Goal: Task Accomplishment & Management: Manage account settings

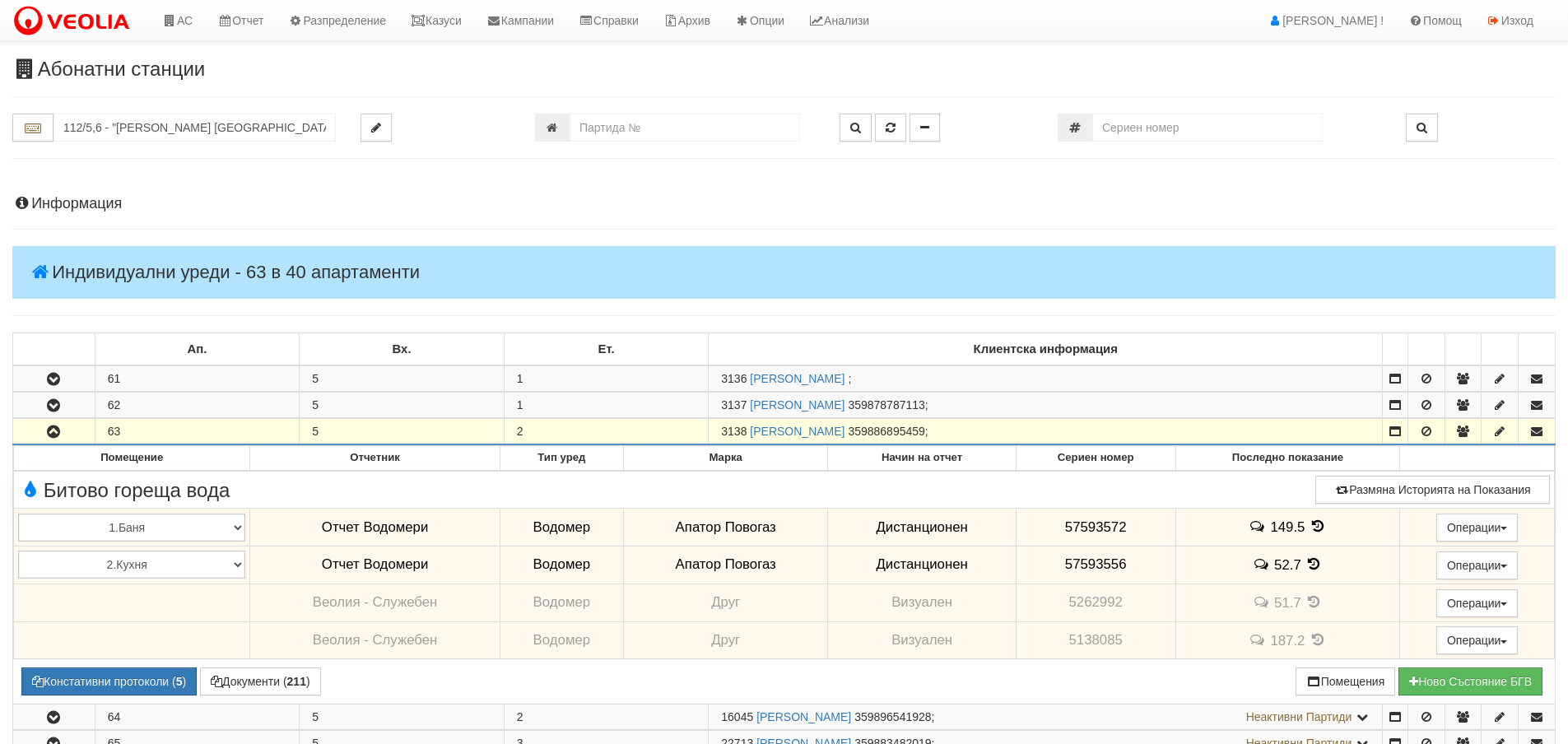
scroll to position [378, 0]
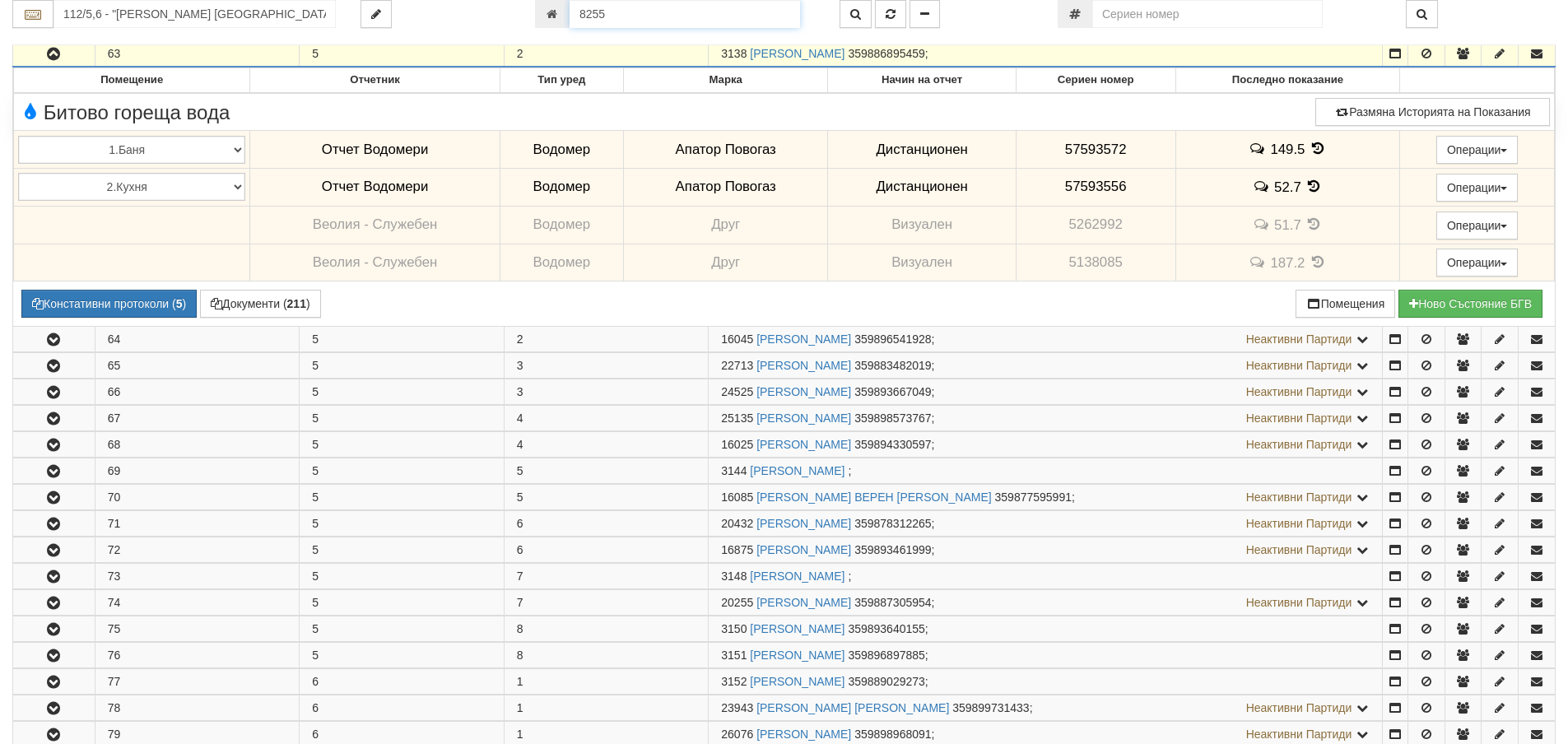
type input "8255"
type input "003Б/1 - "ВЕОЛИЯ ЕНЕРДЖИ ВАРНА " ЕАД"
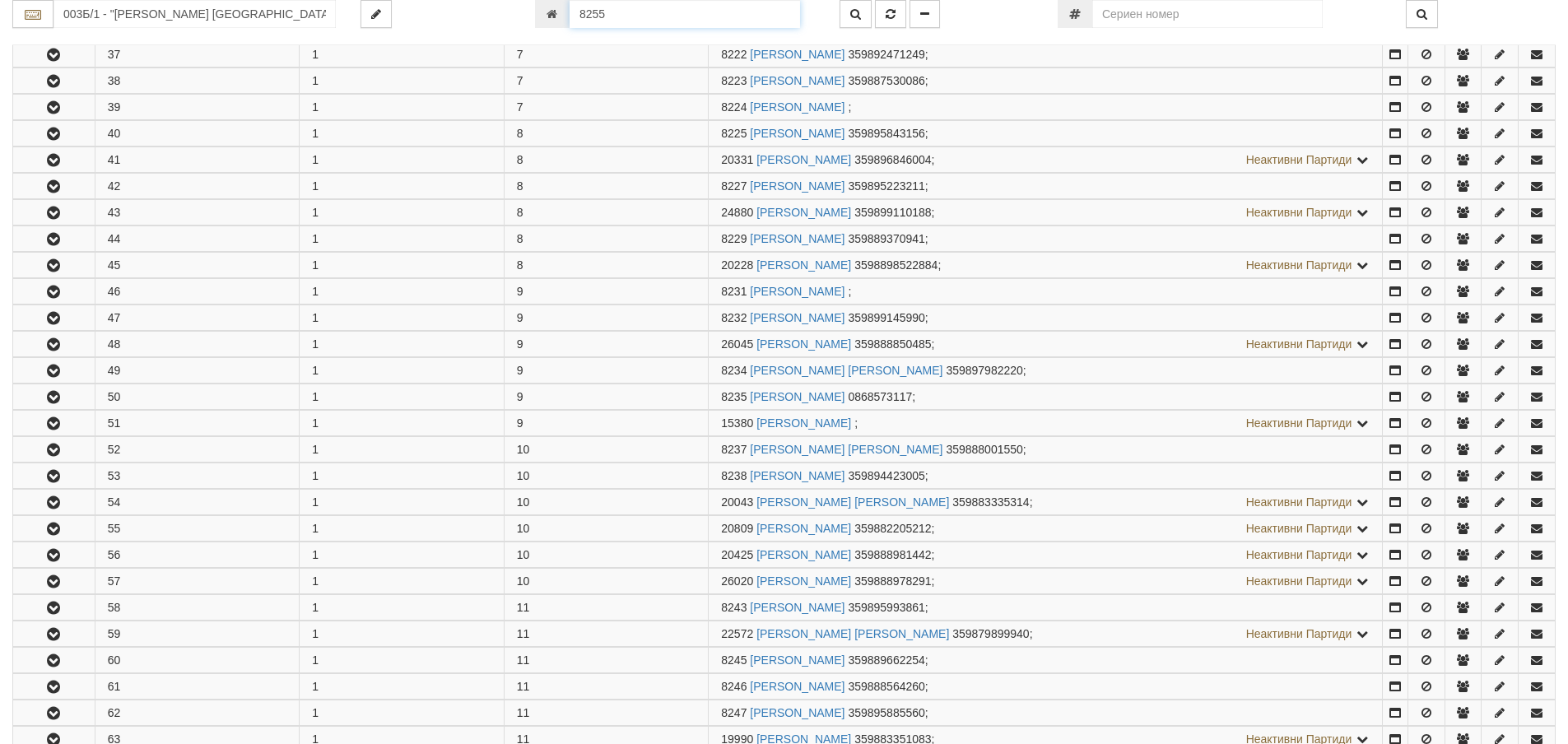
scroll to position [1947, 0]
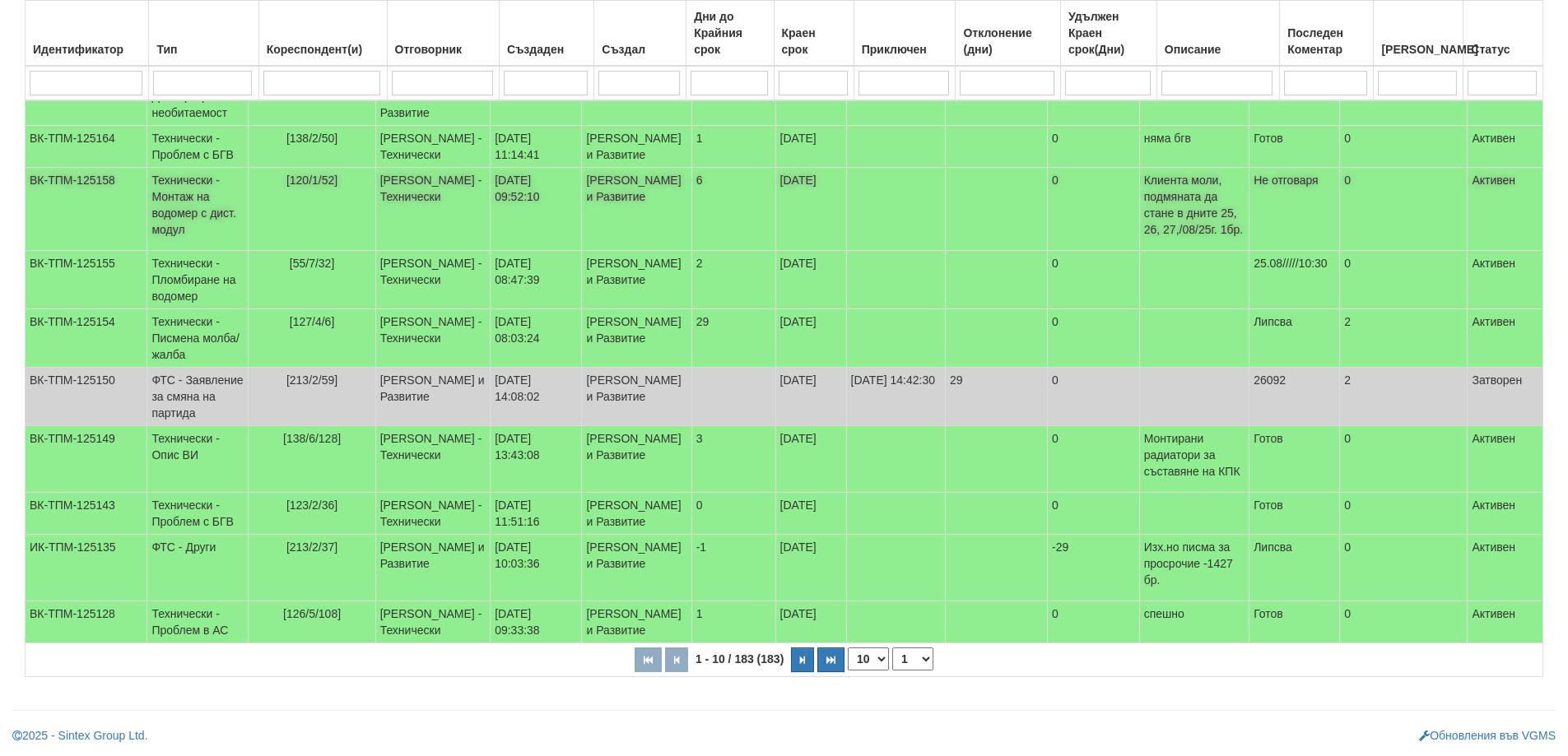
scroll to position [424, 0]
click at [874, 667] on select "10 20 30 40" at bounding box center [868, 658] width 41 height 23
select select "30"
click at [851, 670] on select "10 20 30 40" at bounding box center [868, 658] width 41 height 23
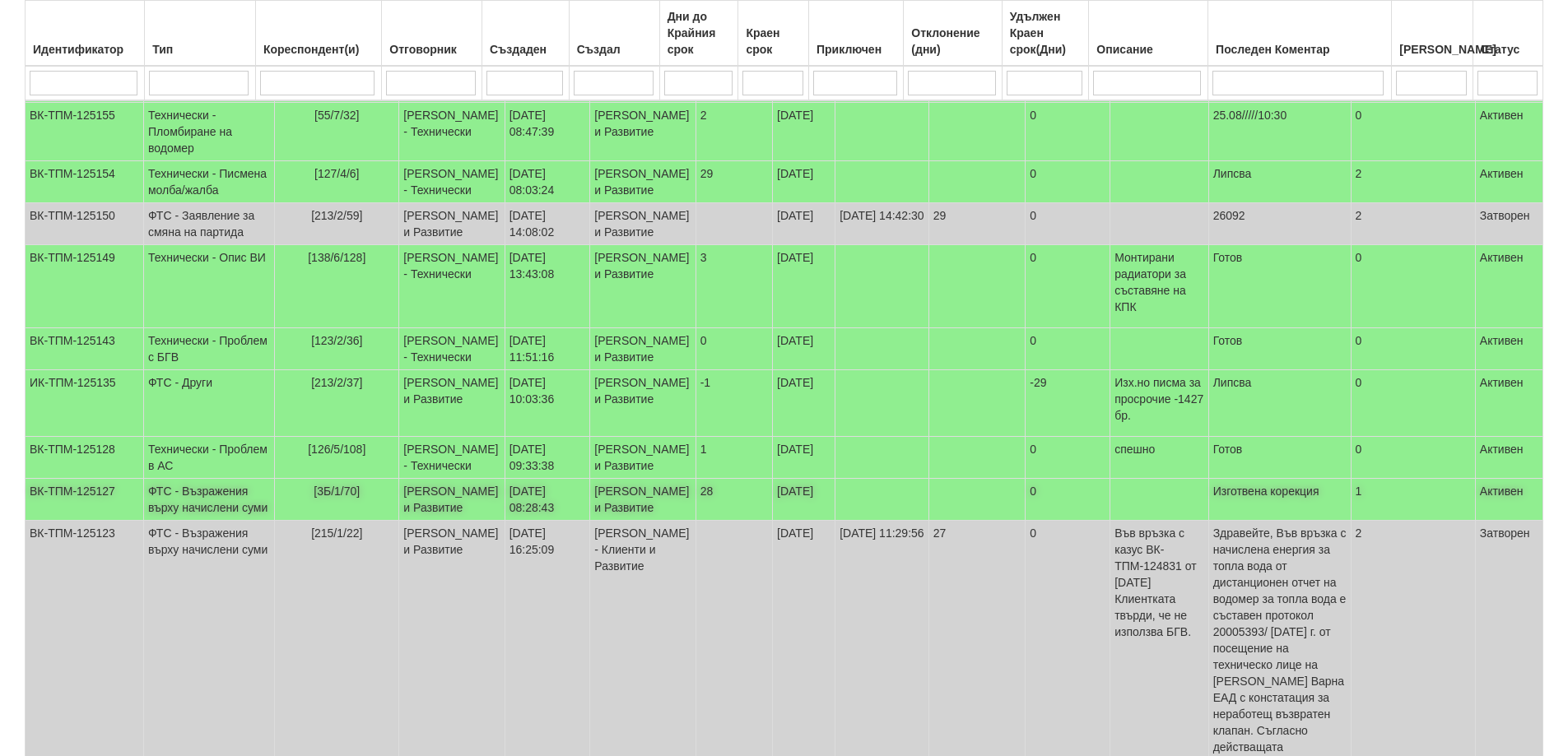
click at [434, 521] on td "[PERSON_NAME] и Развитие" at bounding box center [452, 499] width 106 height 42
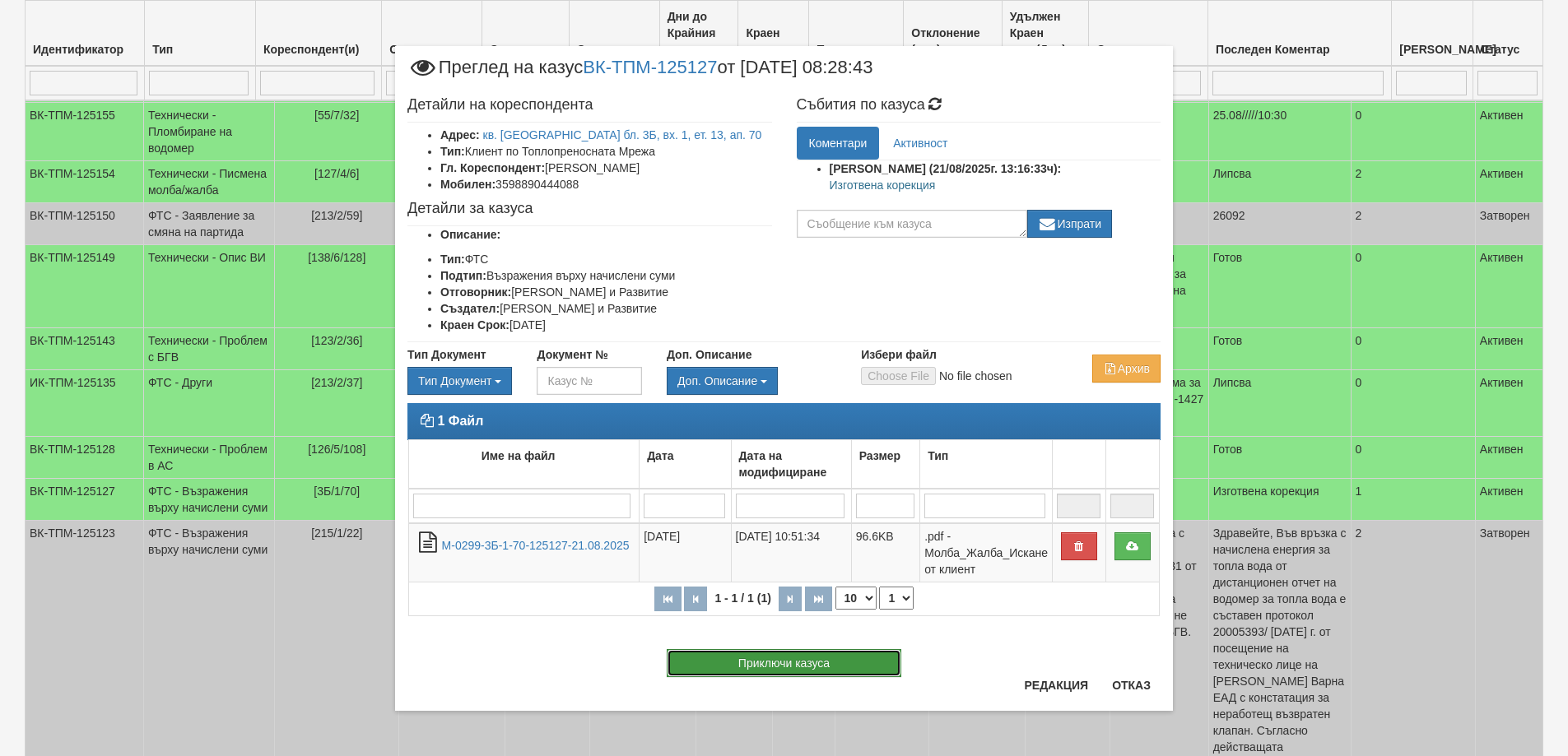
click at [715, 658] on button "Приключи казуса" at bounding box center [784, 662] width 234 height 28
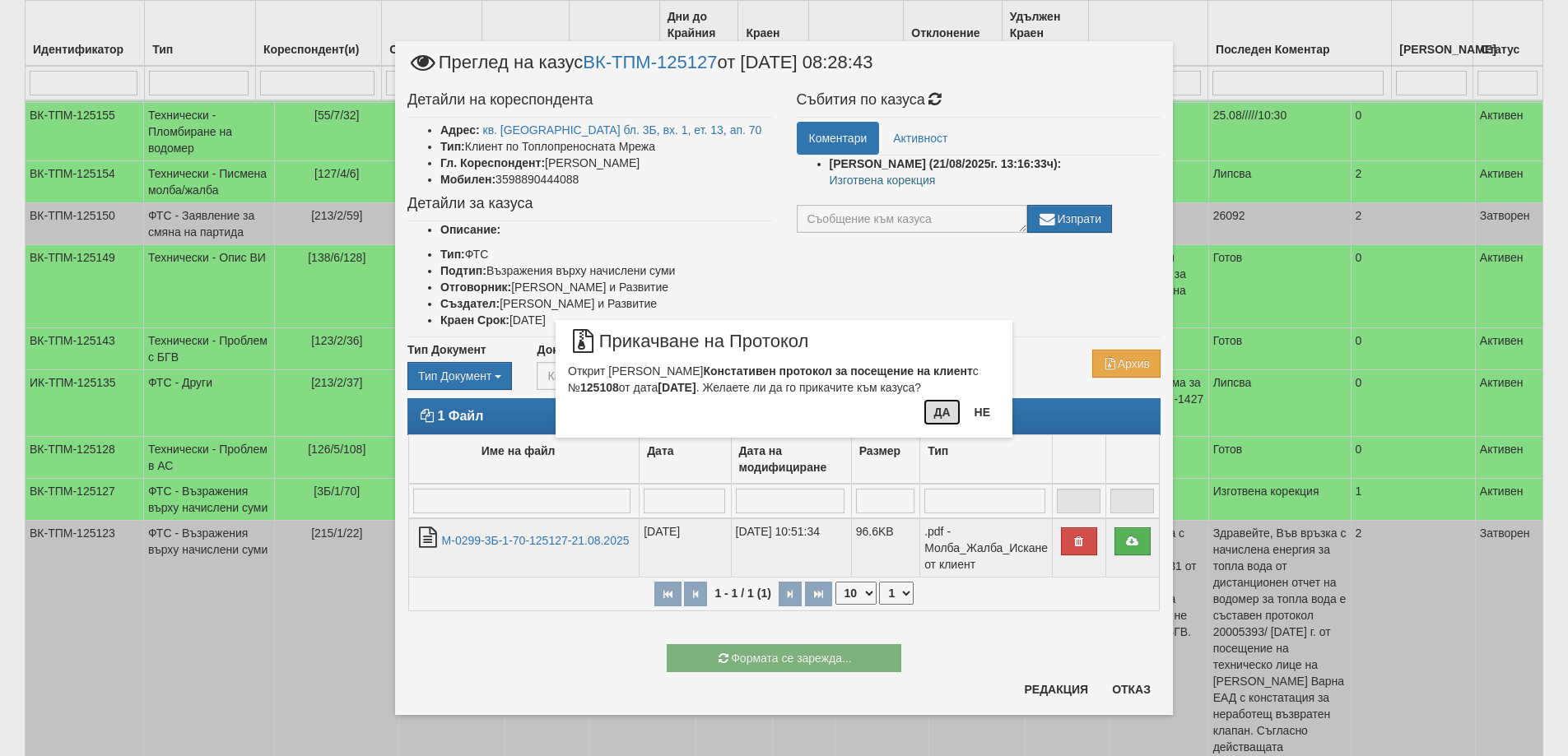
click at [934, 415] on button "Да" at bounding box center [941, 412] width 37 height 26
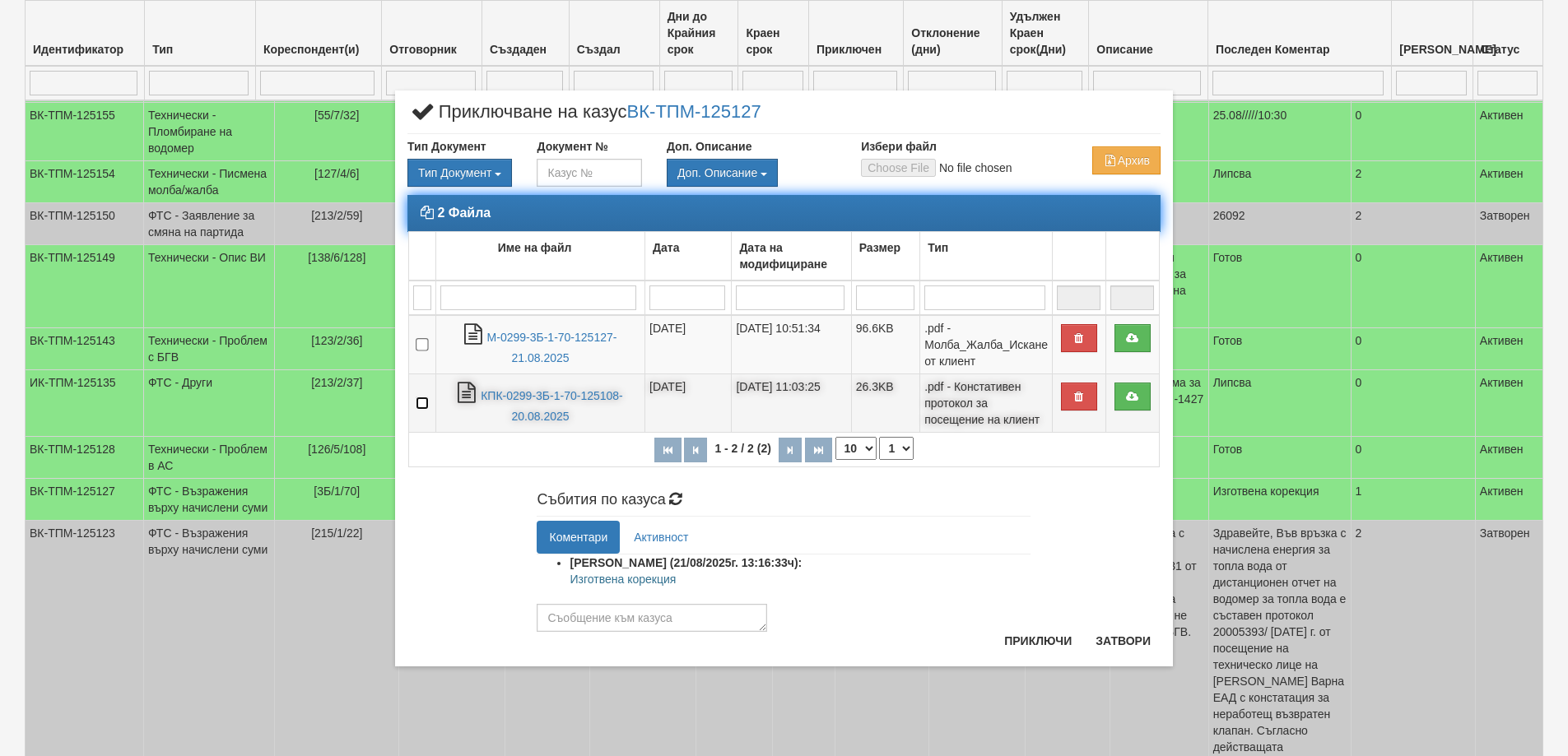
click at [422, 400] on input "checkbox" at bounding box center [422, 403] width 13 height 13
checkbox input "true"
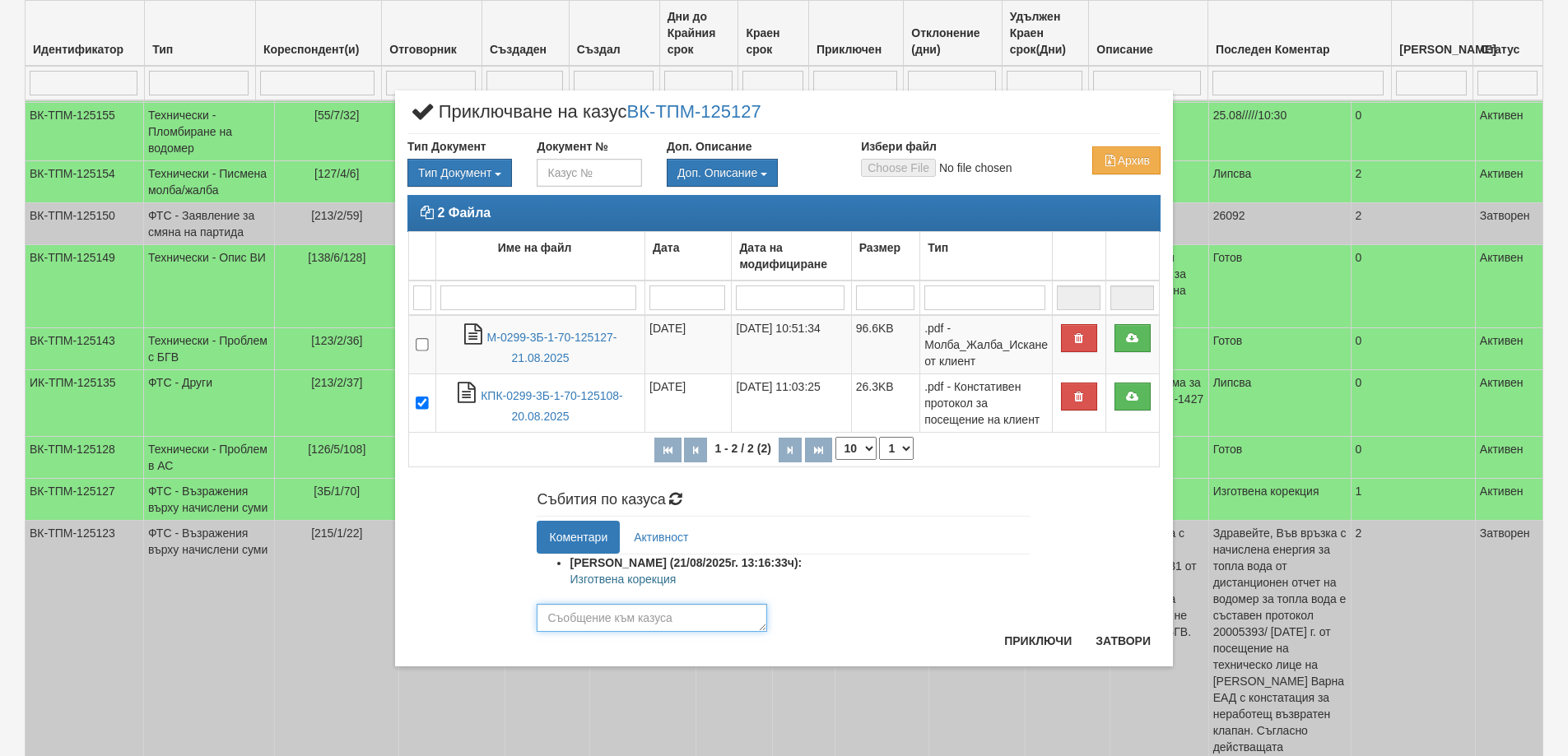
click at [666, 632] on textarea at bounding box center [652, 617] width 231 height 28
type textarea "Изготвена корекция, клиента е уведомен за остатъка от задължението."
click at [1048, 641] on button "Приключи" at bounding box center [1037, 640] width 87 height 26
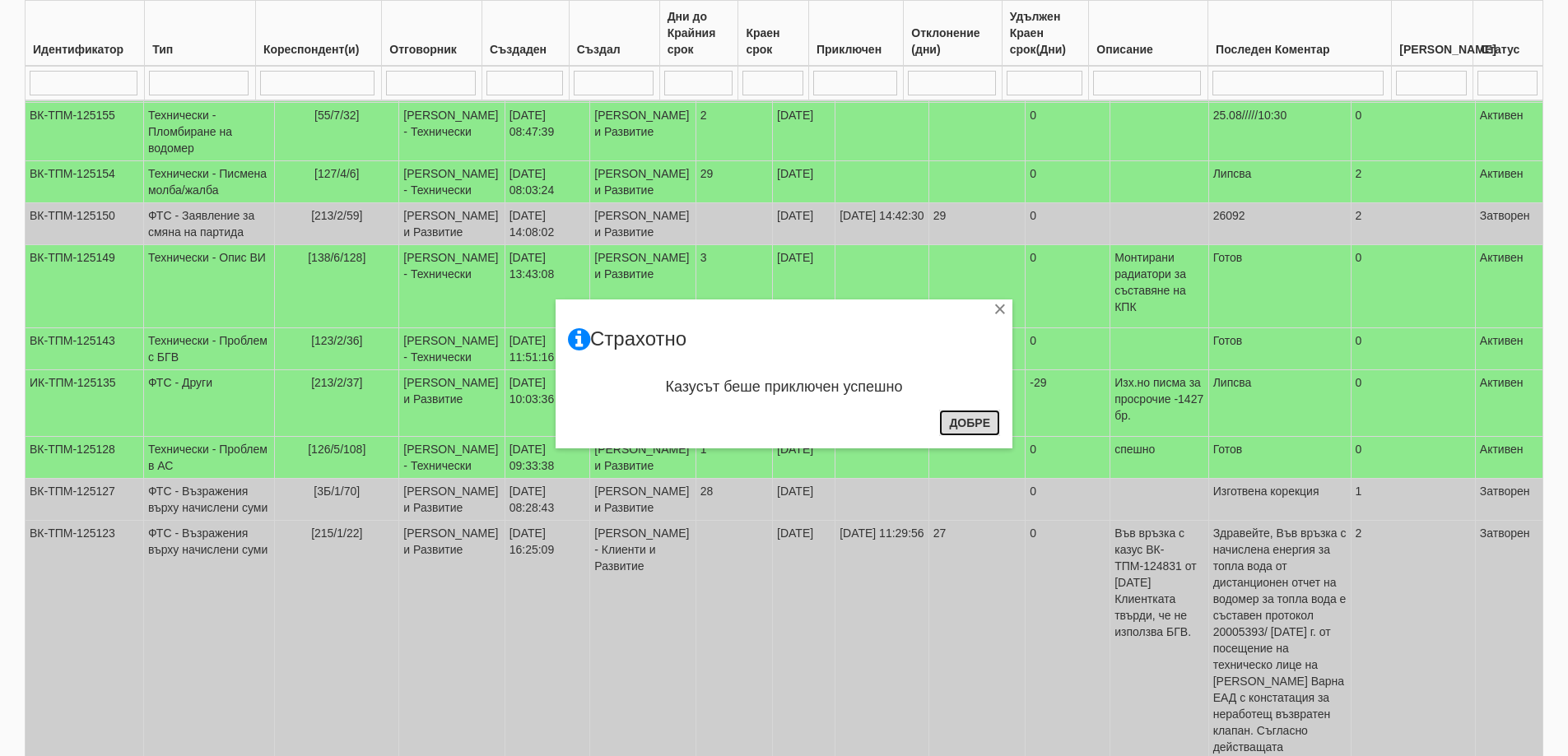
click at [982, 416] on button "Добре" at bounding box center [968, 422] width 60 height 26
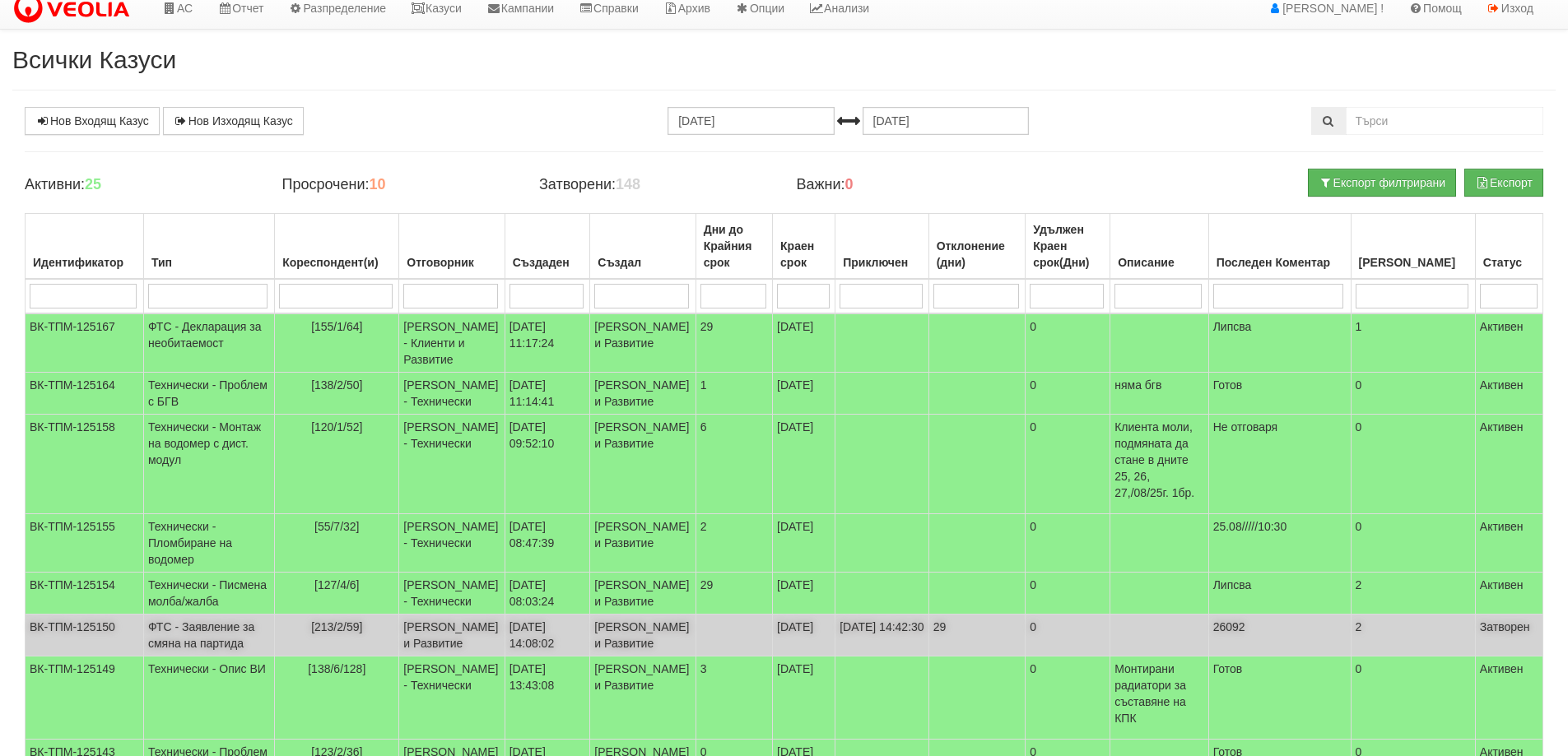
scroll to position [0, 0]
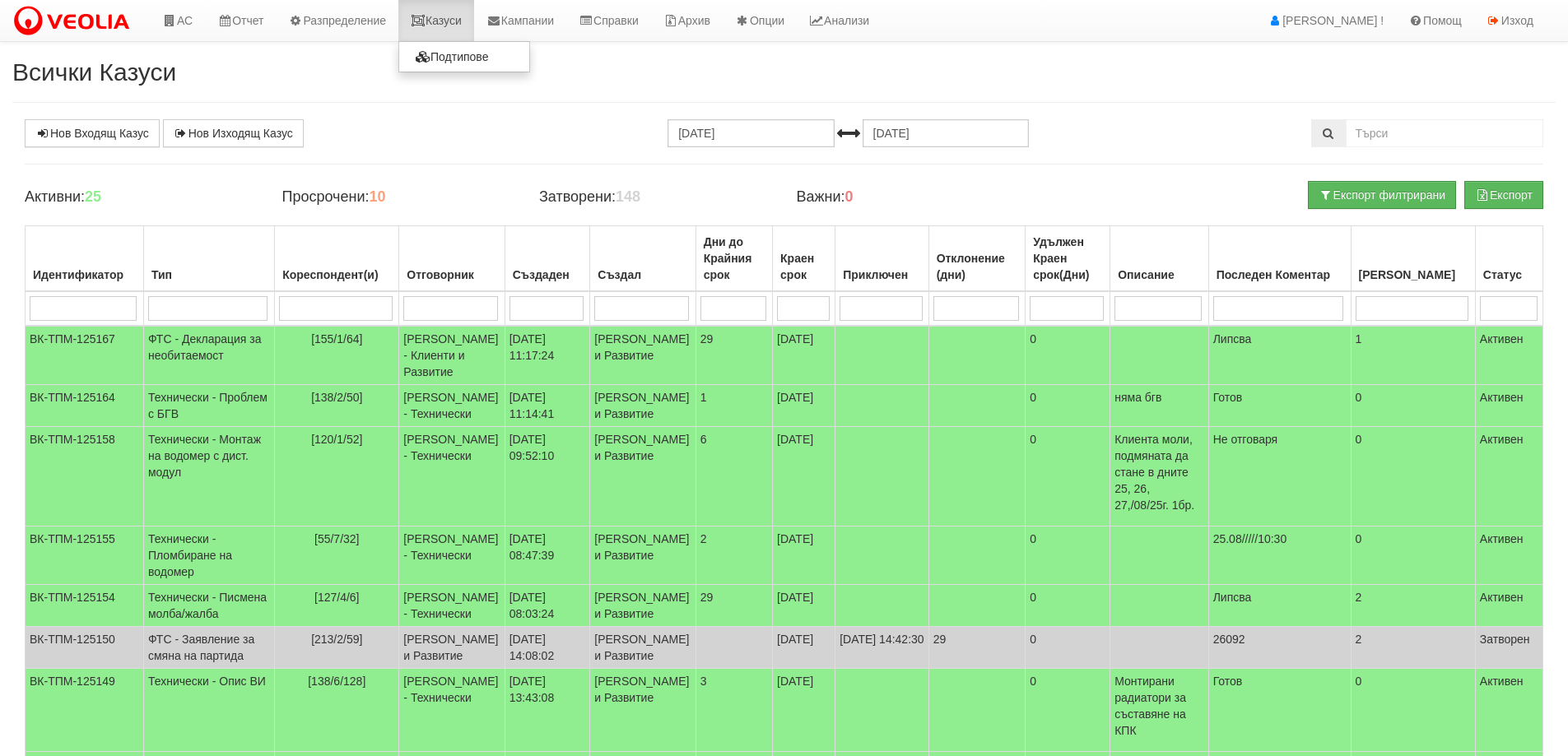
click at [450, 9] on link "Казуси" at bounding box center [436, 20] width 76 height 41
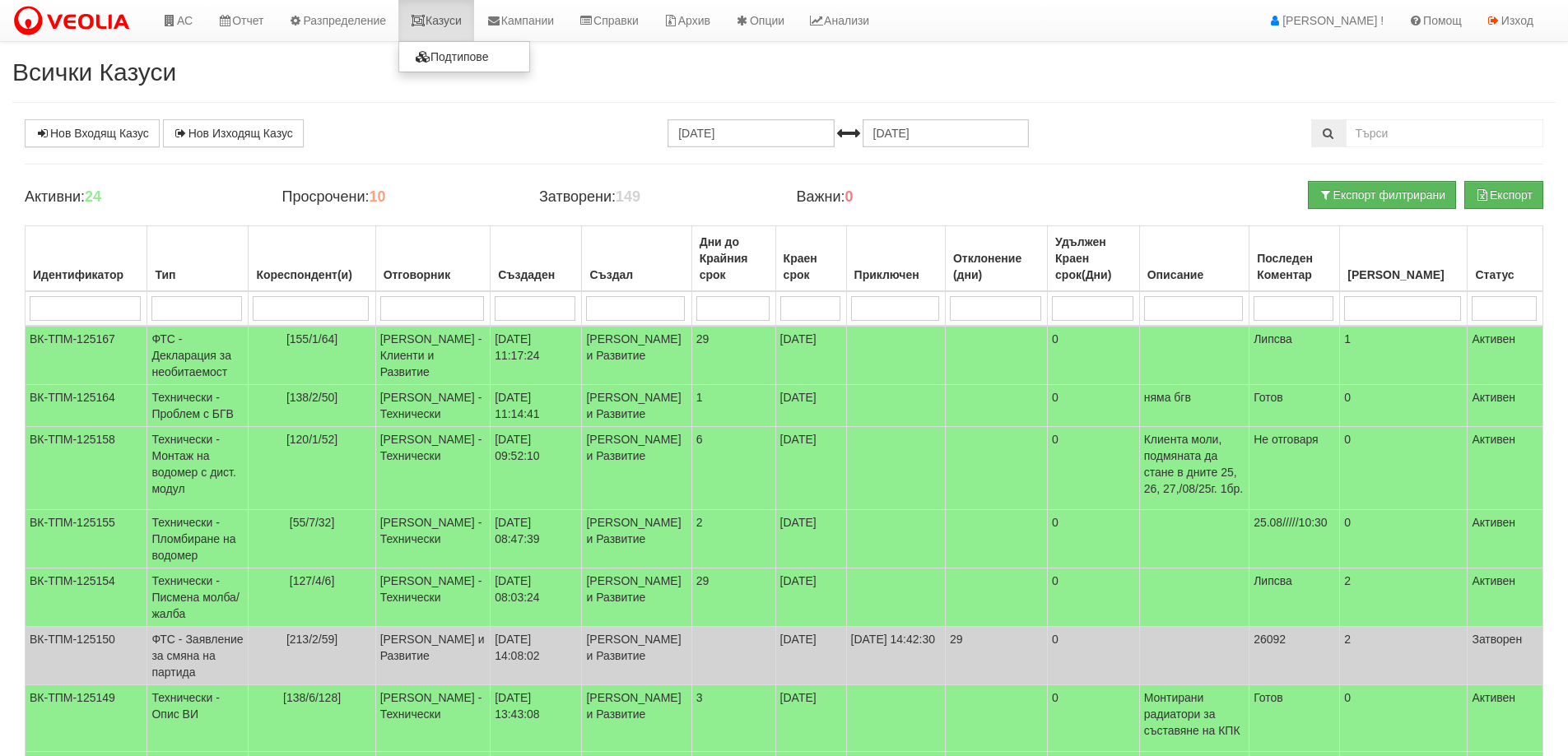
click at [457, 18] on link "Казуси" at bounding box center [436, 20] width 76 height 41
click at [462, 30] on link "Казуси" at bounding box center [436, 20] width 76 height 41
click at [457, 15] on link "Казуси" at bounding box center [436, 20] width 76 height 41
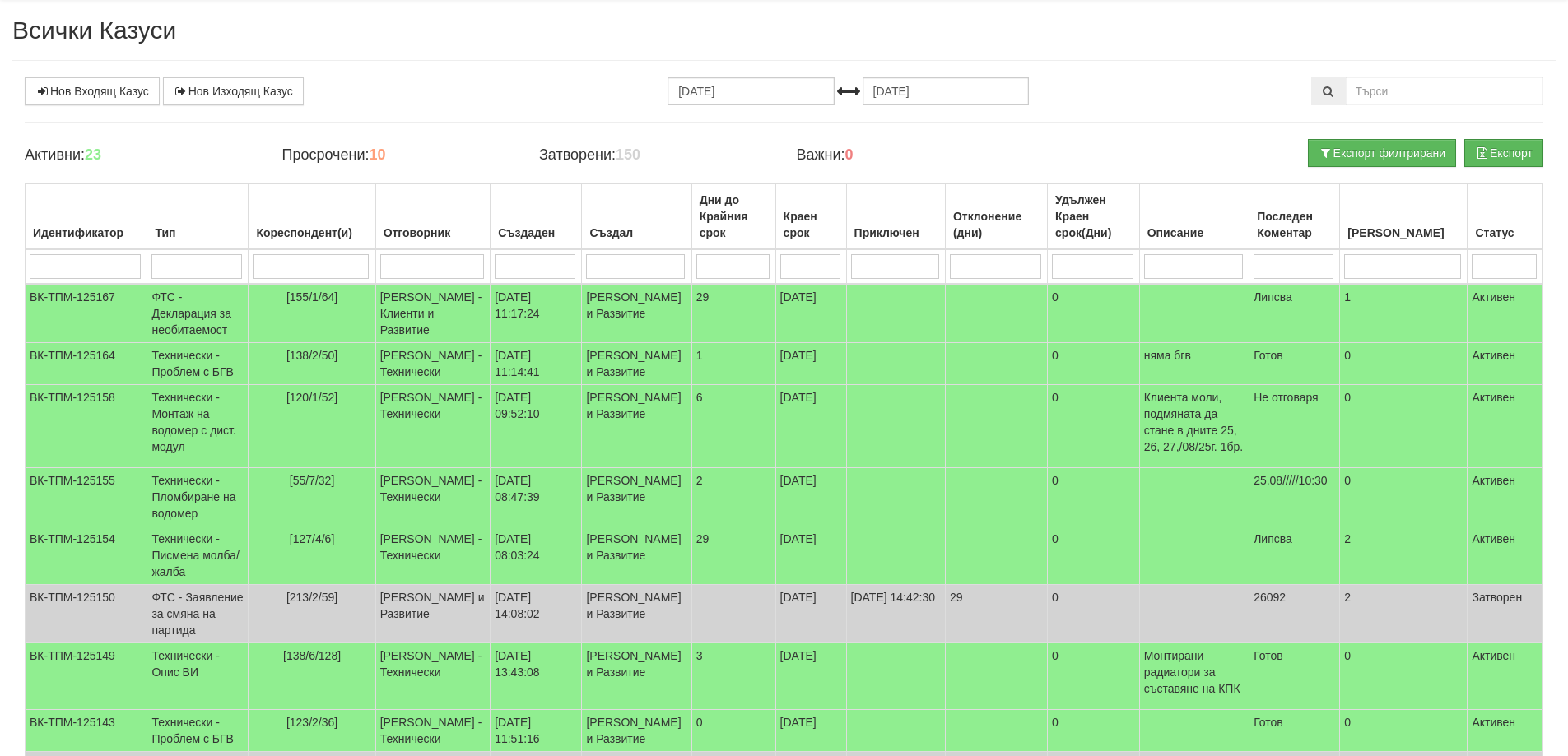
scroll to position [83, 0]
